Goal: Navigation & Orientation: Go to known website

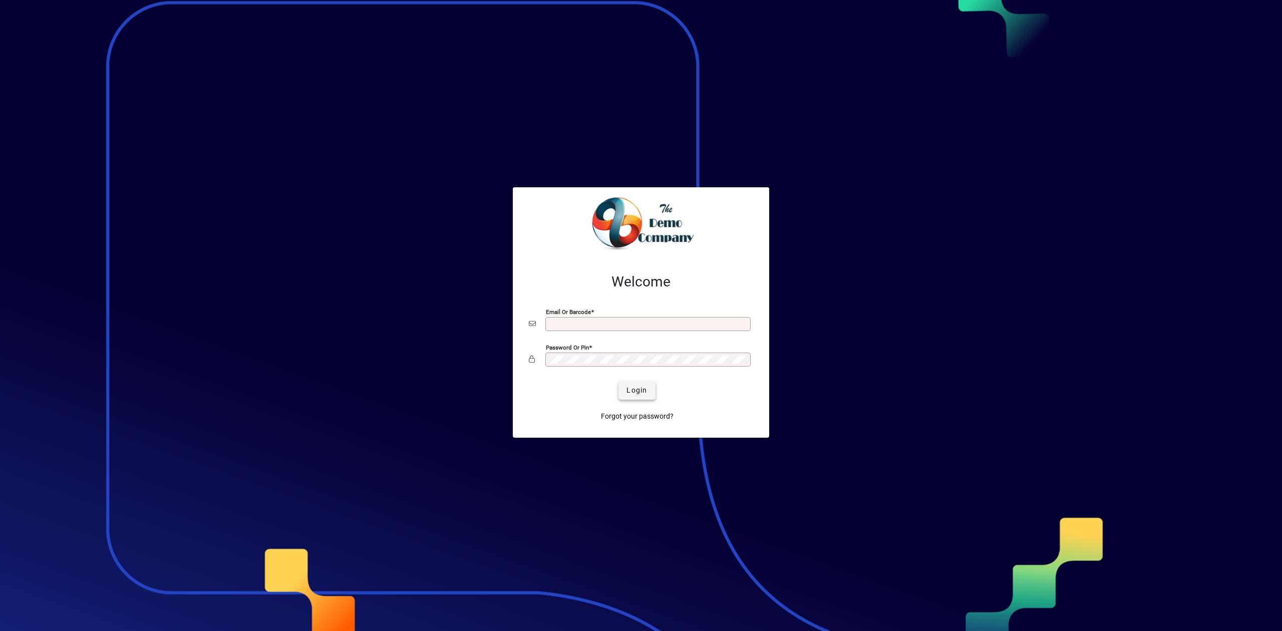
type input "**********"
click at [640, 386] on span "Login" at bounding box center [637, 390] width 21 height 11
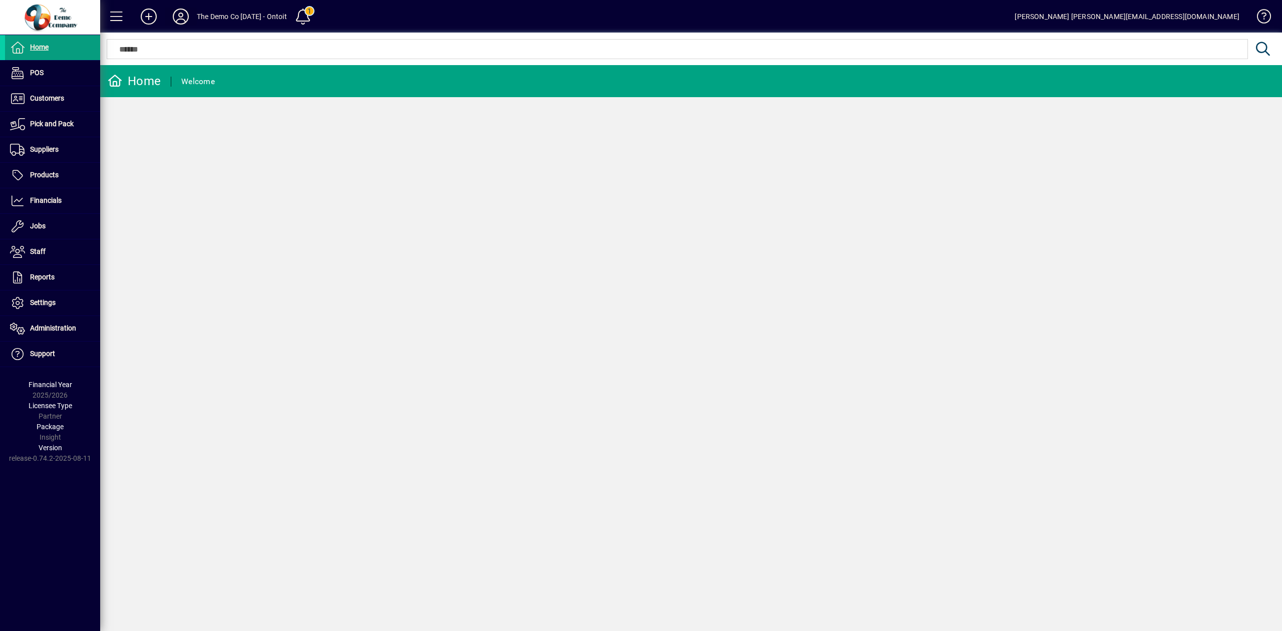
click at [176, 13] on icon at bounding box center [181, 17] width 20 height 16
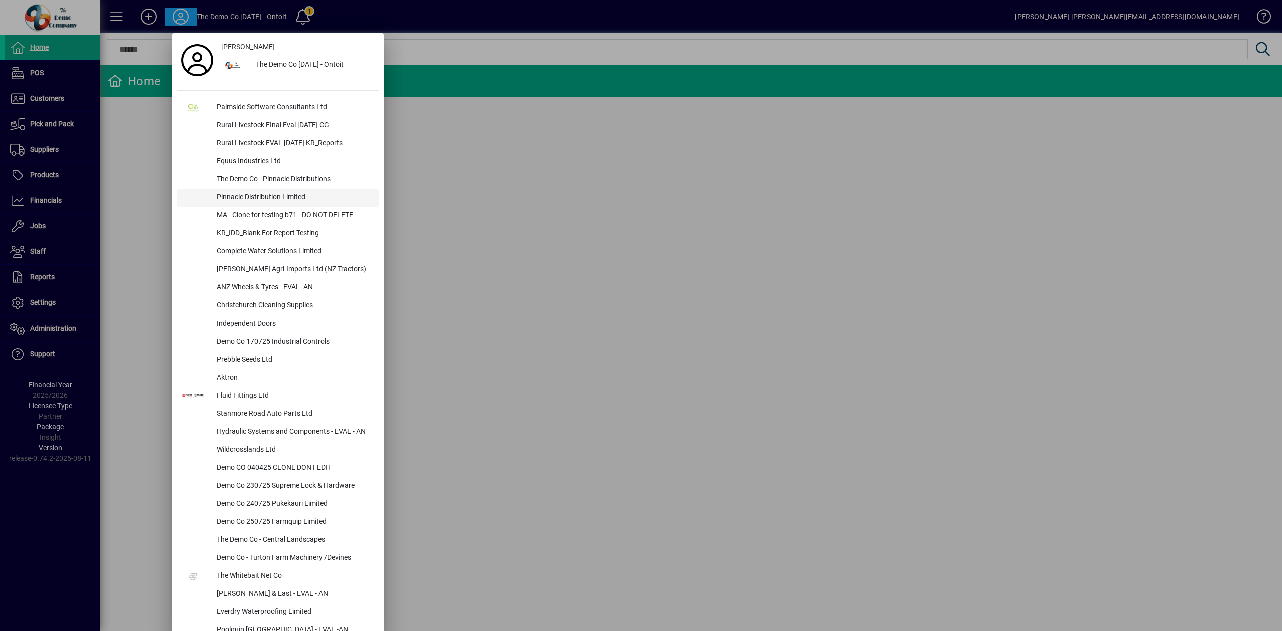
click at [244, 195] on div "Pinnacle Distribution Limited" at bounding box center [294, 198] width 170 height 18
